Goal: Navigation & Orientation: Understand site structure

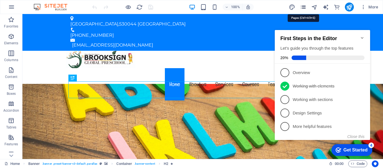
click at [303, 8] on icon "pages" at bounding box center [303, 7] width 6 height 6
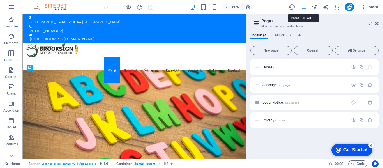
click at [303, 8] on icon "pages" at bounding box center [303, 7] width 6 height 6
click at [364, 5] on icon "button" at bounding box center [364, 7] width 6 height 6
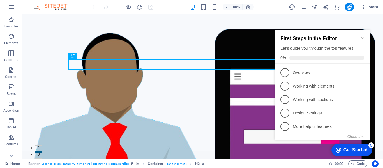
click at [361, 36] on icon "Minimize checklist" at bounding box center [362, 38] width 4 height 4
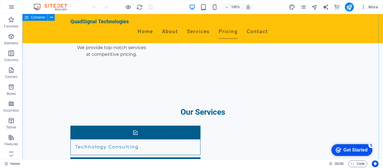
scroll to position [729, 0]
